Goal: Task Accomplishment & Management: Manage account settings

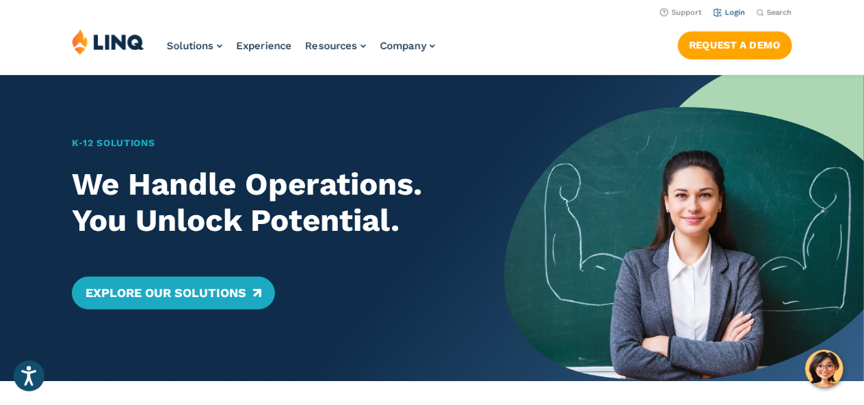
click at [723, 6] on li "Login" at bounding box center [729, 11] width 32 height 15
click at [723, 13] on link "Login" at bounding box center [729, 12] width 32 height 9
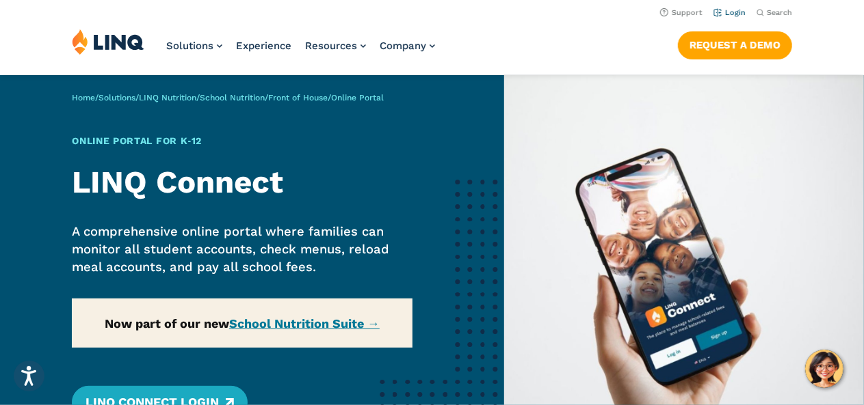
click at [732, 12] on link "Login" at bounding box center [729, 12] width 32 height 9
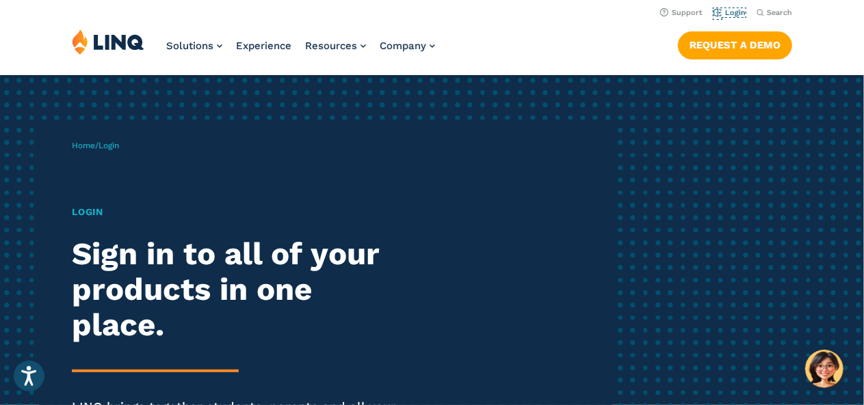
click at [732, 12] on link "Login" at bounding box center [729, 12] width 32 height 9
